Goal: Task Accomplishment & Management: Use online tool/utility

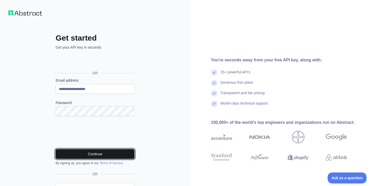
click at [93, 153] on button "Continue" at bounding box center [95, 154] width 79 height 10
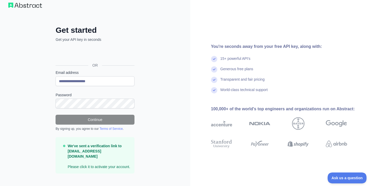
scroll to position [16, 0]
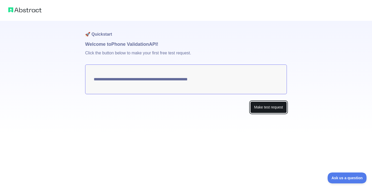
click at [260, 109] on button "Make test request" at bounding box center [268, 107] width 37 height 12
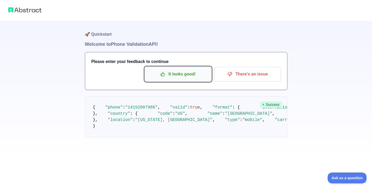
click at [171, 72] on p "It looks good!" at bounding box center [178, 74] width 59 height 9
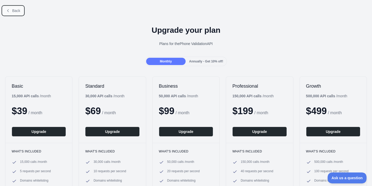
click at [16, 10] on span "Back" at bounding box center [16, 11] width 8 height 4
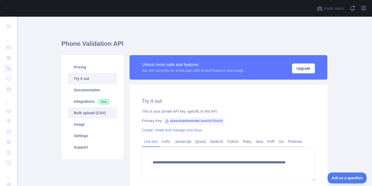
click at [83, 110] on link "Bulk upload (CSV)" at bounding box center [92, 112] width 49 height 11
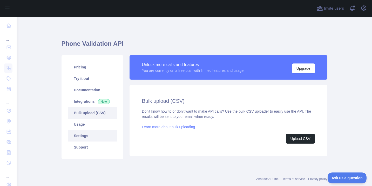
click at [87, 133] on link "Settings" at bounding box center [92, 135] width 49 height 11
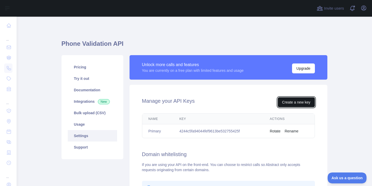
click at [284, 103] on button "Create a new key" at bounding box center [296, 102] width 37 height 10
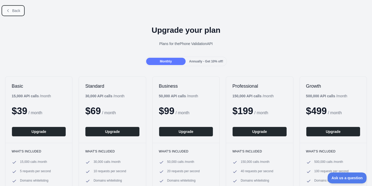
click at [7, 9] on icon at bounding box center [8, 11] width 4 height 4
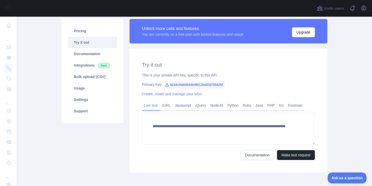
scroll to position [45, 0]
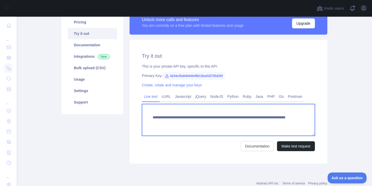
drag, startPoint x: 154, startPoint y: 117, endPoint x: 280, endPoint y: 122, distance: 126.4
click at [280, 122] on textarea "**********" at bounding box center [228, 120] width 173 height 32
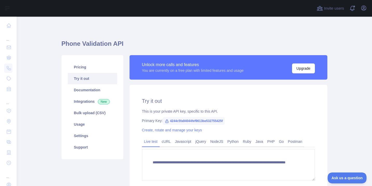
click at [43, 28] on main "**********" at bounding box center [195, 101] width 356 height 169
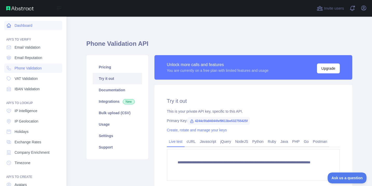
click at [6, 28] on link "Dashboard" at bounding box center [33, 25] width 58 height 9
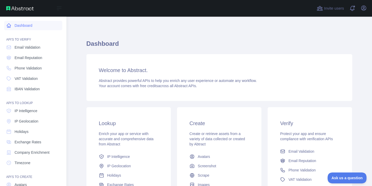
click at [19, 24] on link "Dashboard" at bounding box center [33, 25] width 58 height 9
